Goal: Navigation & Orientation: Find specific page/section

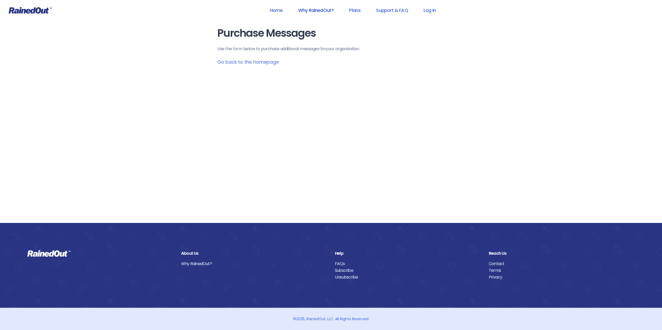
click at [315, 13] on link "Why RainedOut?" at bounding box center [316, 10] width 49 height 12
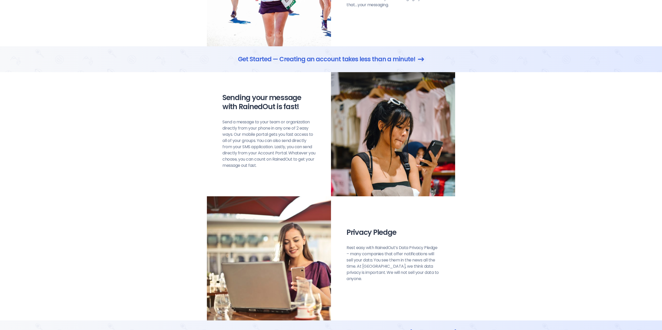
scroll to position [779, 0]
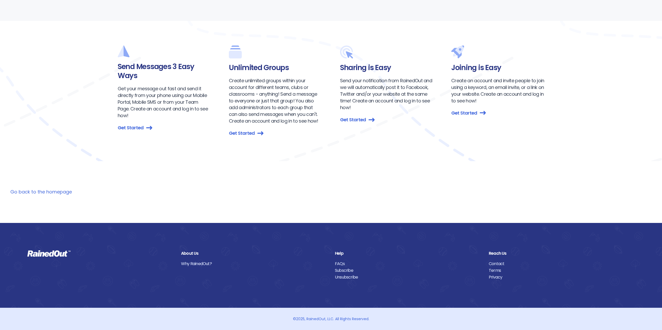
click at [341, 270] on link "Subscribe" at bounding box center [408, 270] width 146 height 7
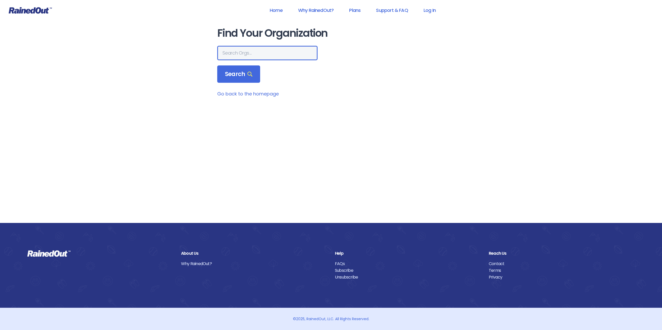
click at [236, 48] on input "text" at bounding box center [267, 53] width 100 height 14
click at [234, 71] on span "Search" at bounding box center [238, 74] width 27 height 7
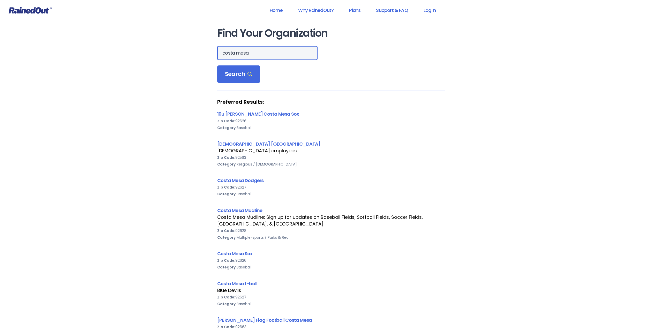
drag, startPoint x: 258, startPoint y: 53, endPoint x: 181, endPoint y: 48, distance: 77.0
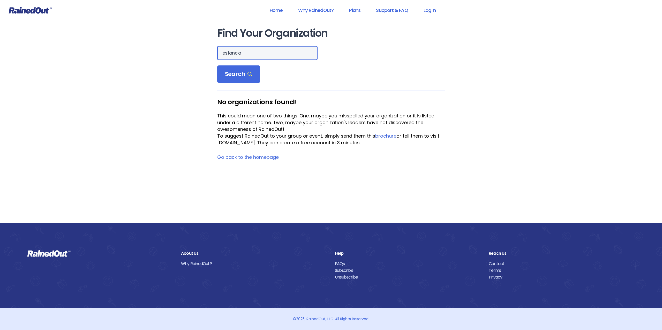
drag, startPoint x: 247, startPoint y: 51, endPoint x: 176, endPoint y: 48, distance: 71.2
click at [176, 48] on div "Home Why RainedOut? Plans Support & FAQ Log In Find Your Organization estancia …" at bounding box center [331, 165] width 662 height 330
type input "costa mesa"
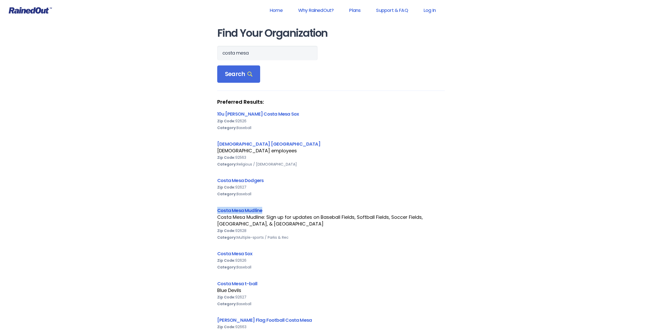
drag, startPoint x: 239, startPoint y: 209, endPoint x: 169, endPoint y: 220, distance: 71.5
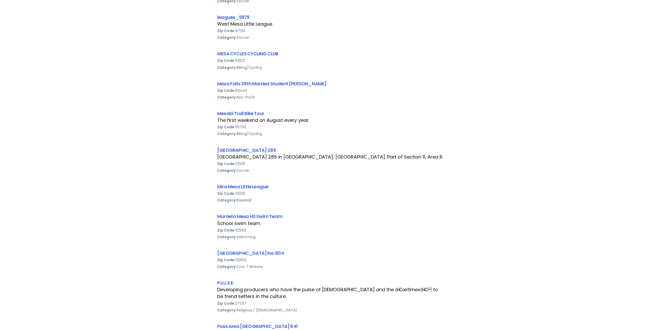
scroll to position [872, 0]
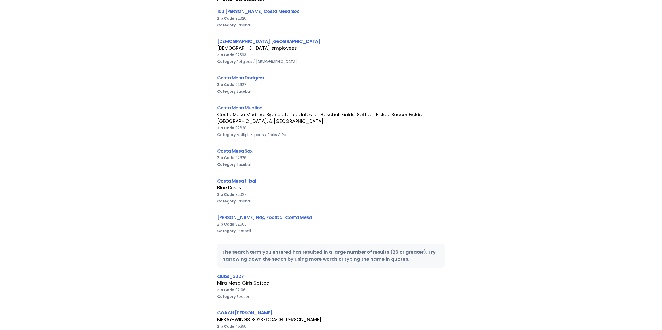
scroll to position [0, 0]
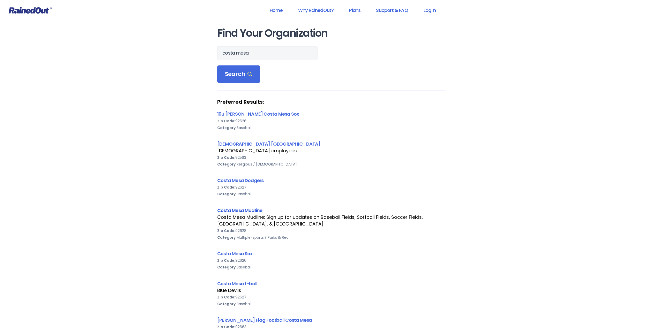
click at [233, 211] on link "Costa Mesa Mudline" at bounding box center [239, 210] width 45 height 6
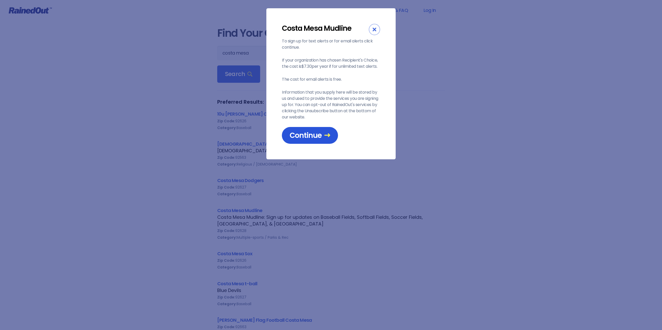
click at [309, 134] on span "Continue" at bounding box center [310, 135] width 41 height 9
